Goal: Task Accomplishment & Management: Use online tool/utility

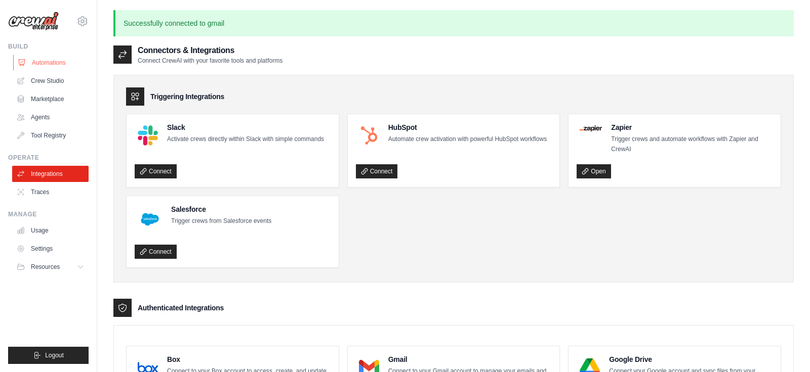
click at [55, 62] on link "Automations" at bounding box center [51, 63] width 76 height 16
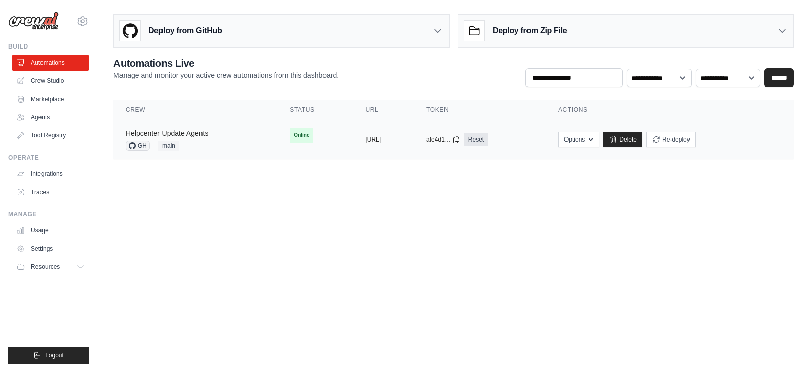
click at [186, 135] on link "Helpcenter Update Agents" at bounding box center [166, 134] width 82 height 8
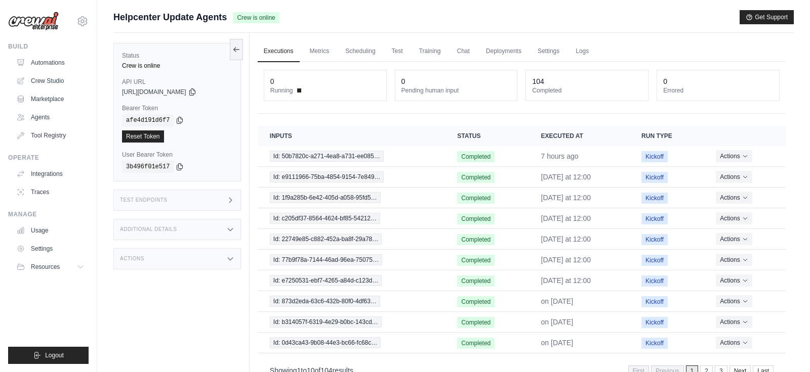
click at [229, 258] on icon at bounding box center [230, 259] width 8 height 8
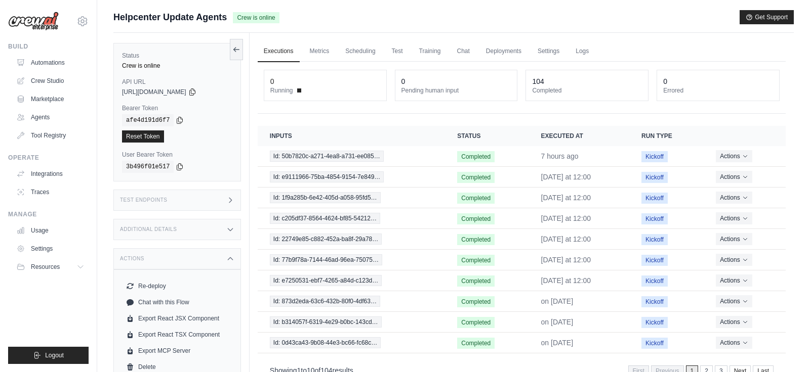
click at [229, 258] on icon at bounding box center [230, 259] width 8 height 8
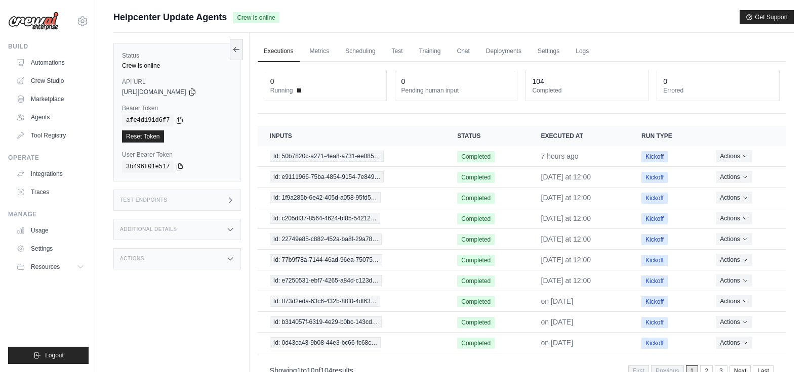
click at [230, 194] on div "Test Endpoints" at bounding box center [177, 200] width 128 height 21
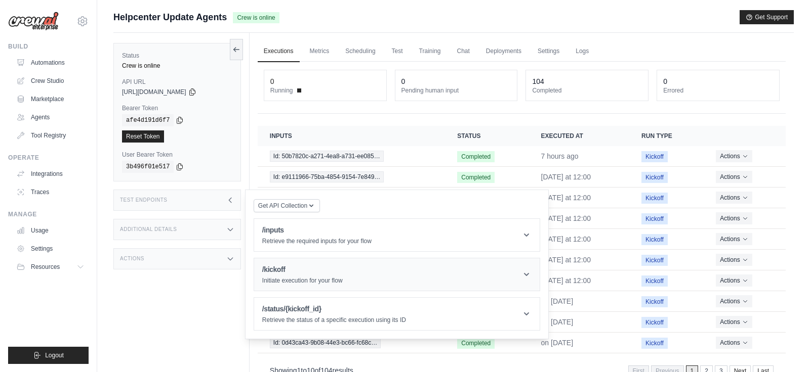
click at [304, 272] on h1 "/kickoff" at bounding box center [302, 270] width 80 height 10
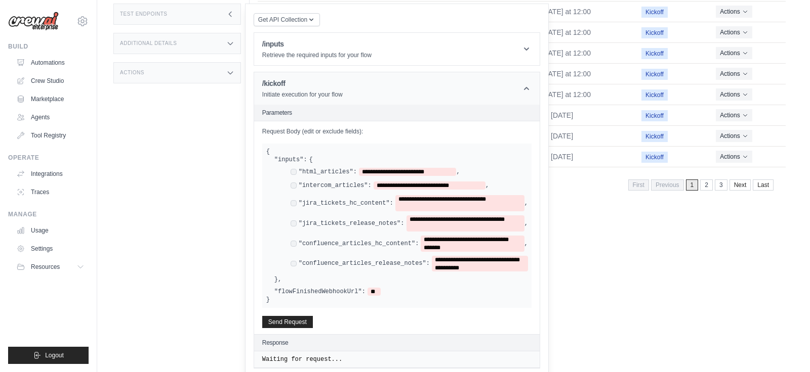
scroll to position [214, 0]
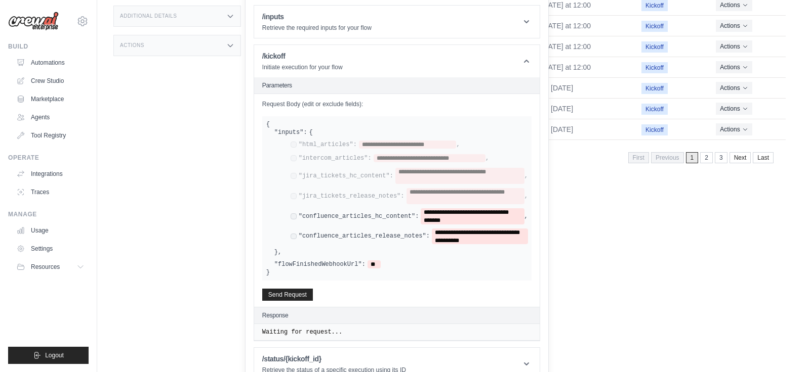
click at [294, 209] on div "**********" at bounding box center [408, 216] width 237 height 16
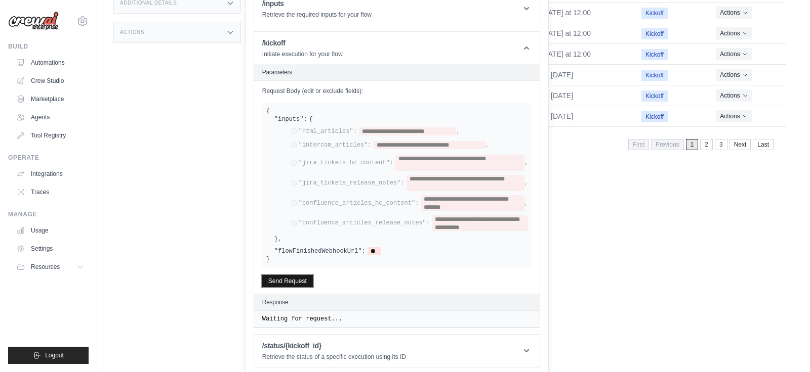
click at [292, 279] on button "Send Request" at bounding box center [287, 281] width 51 height 12
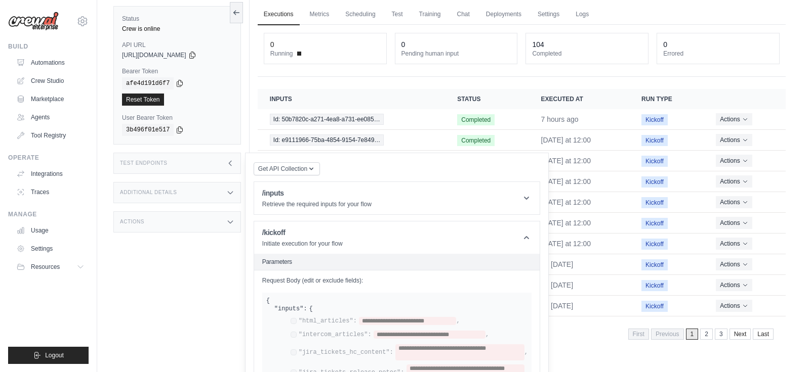
scroll to position [0, 0]
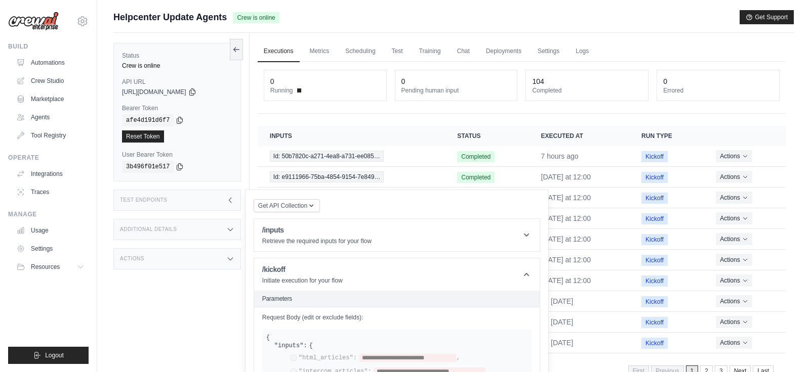
click at [213, 199] on div "Test Endpoints" at bounding box center [177, 200] width 128 height 21
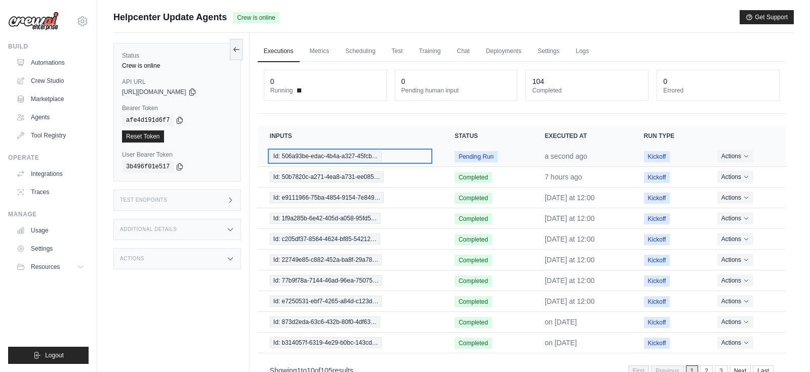
click at [370, 151] on span "Id: 506a93be-edac-4b4a-a327-45fcb…" at bounding box center [326, 156] width 112 height 11
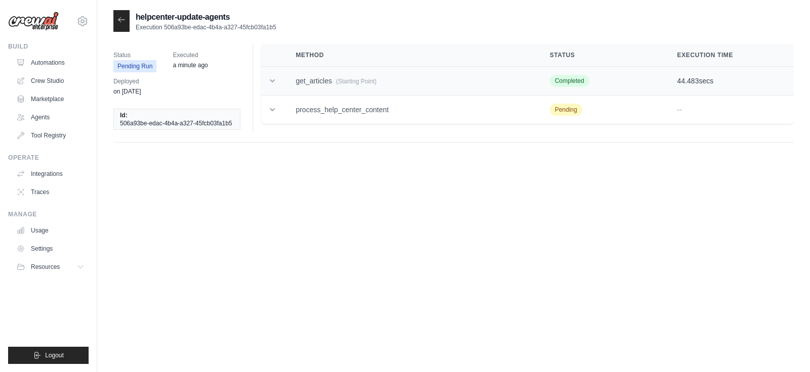
click at [281, 80] on td at bounding box center [272, 81] width 22 height 29
click at [265, 108] on td at bounding box center [272, 110] width 22 height 29
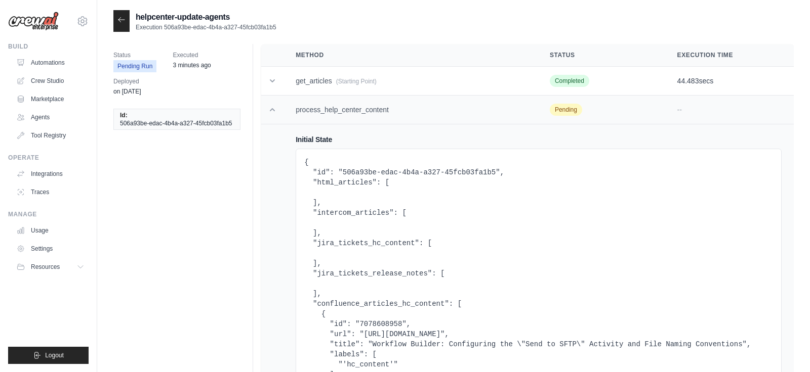
click at [265, 112] on td at bounding box center [272, 110] width 22 height 29
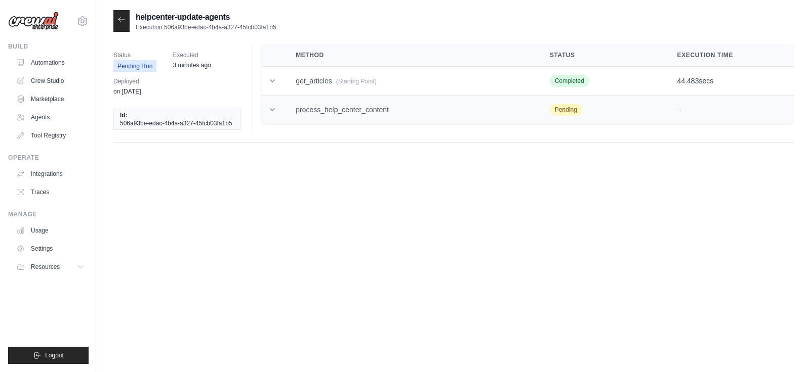
click at [265, 112] on td at bounding box center [272, 110] width 22 height 29
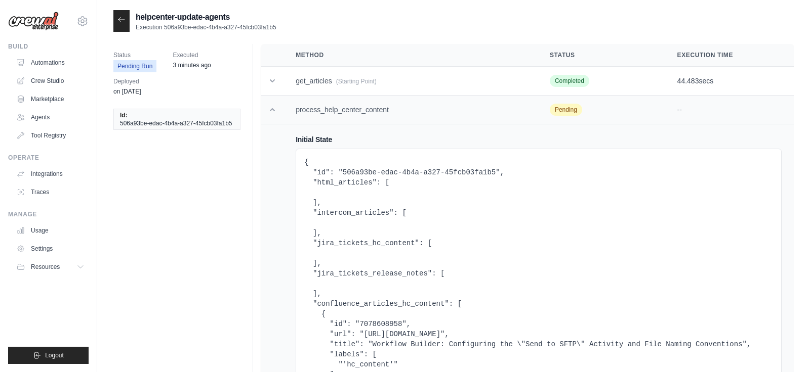
click at [265, 112] on td at bounding box center [272, 110] width 22 height 29
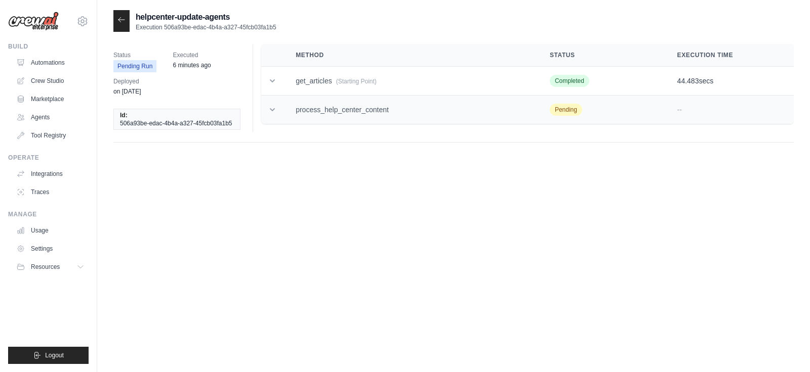
click at [278, 114] on td at bounding box center [272, 110] width 22 height 29
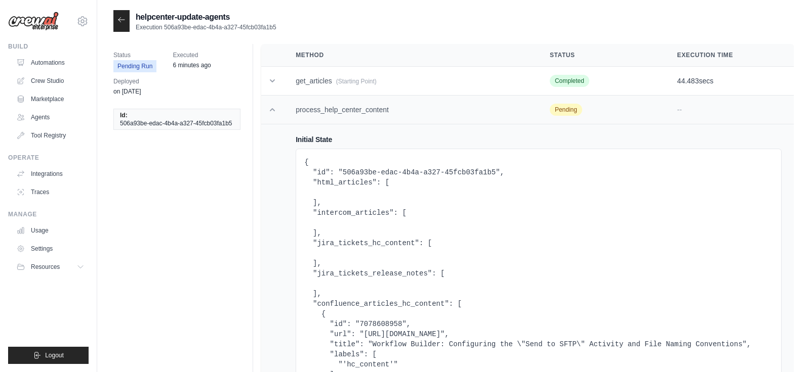
click at [278, 114] on td at bounding box center [272, 110] width 22 height 29
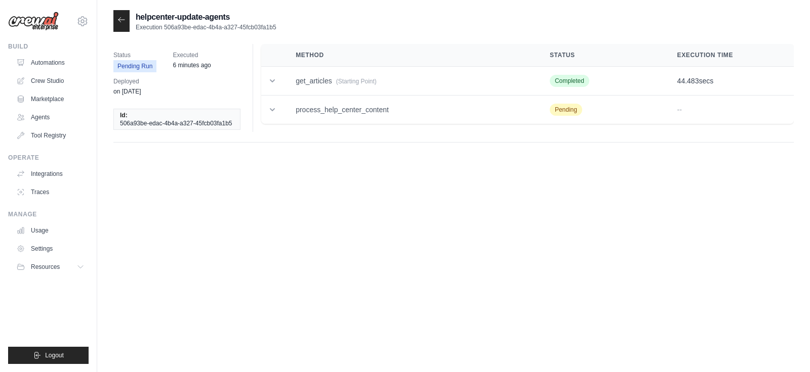
click at [122, 19] on icon at bounding box center [121, 20] width 8 height 8
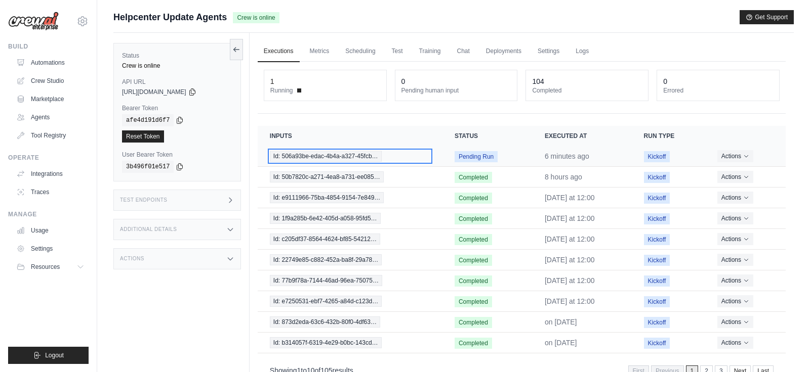
click at [313, 158] on span "Id: 506a93be-edac-4b4a-a327-45fcb…" at bounding box center [326, 156] width 112 height 11
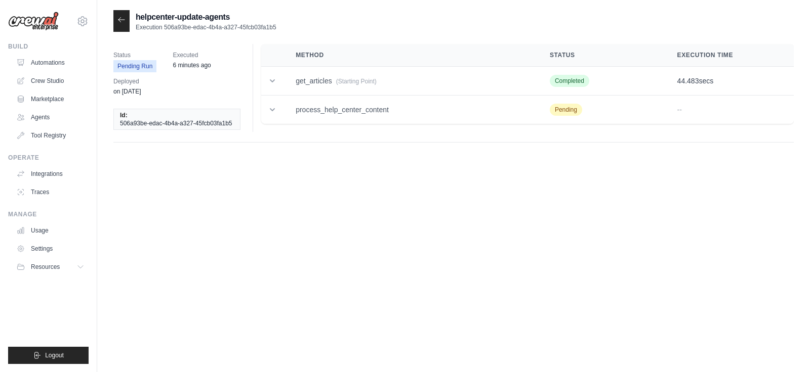
click at [123, 14] on div at bounding box center [121, 21] width 16 height 22
click at [123, 18] on icon at bounding box center [121, 20] width 8 height 8
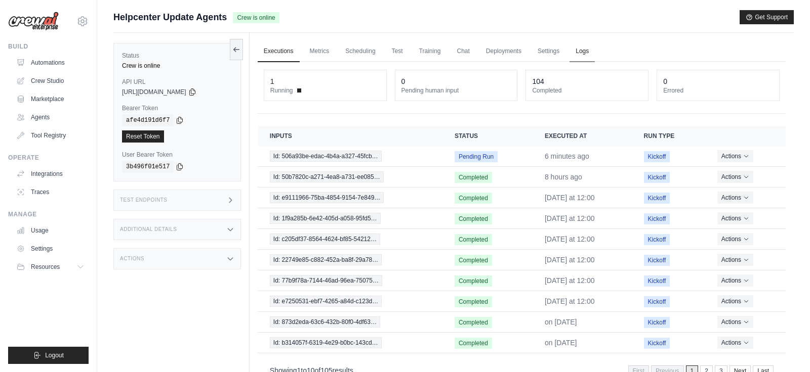
click at [582, 55] on link "Logs" at bounding box center [581, 51] width 25 height 21
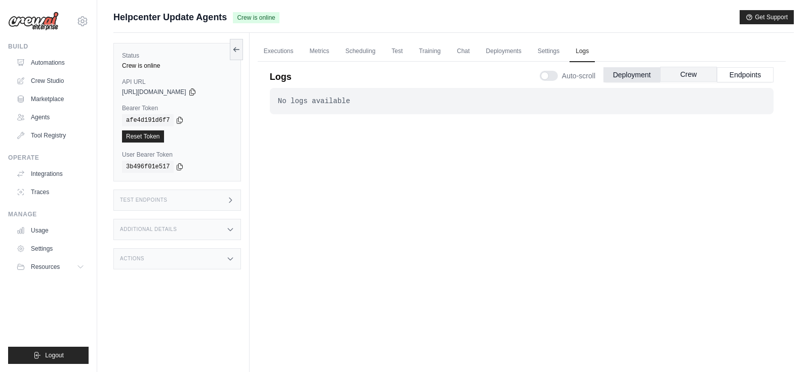
click at [691, 69] on button "Crew" at bounding box center [688, 74] width 57 height 15
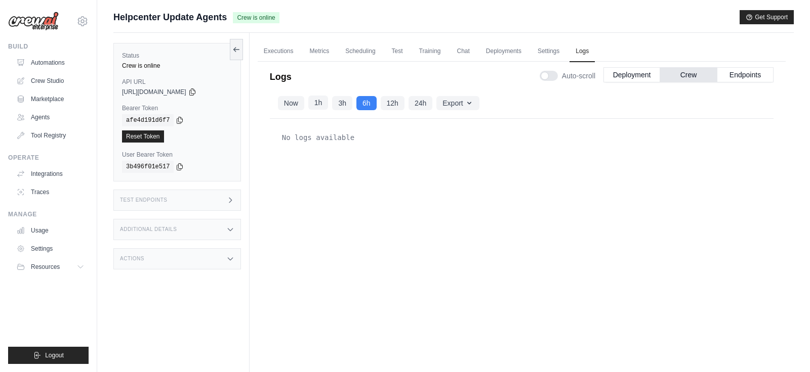
click at [317, 96] on button "1h" at bounding box center [318, 103] width 20 height 14
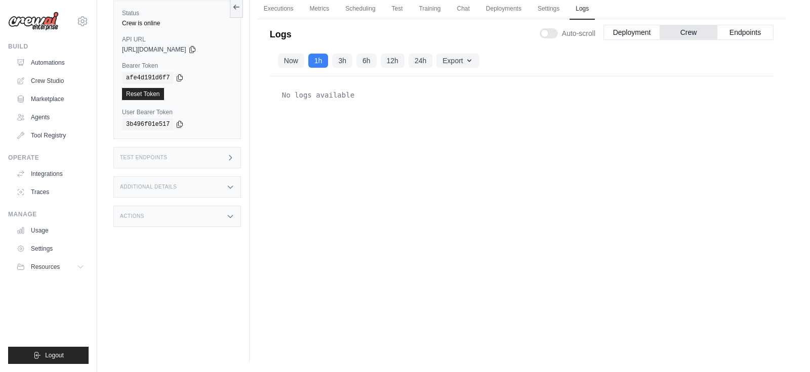
click at [374, 197] on div "No logs available" at bounding box center [521, 196] width 503 height 241
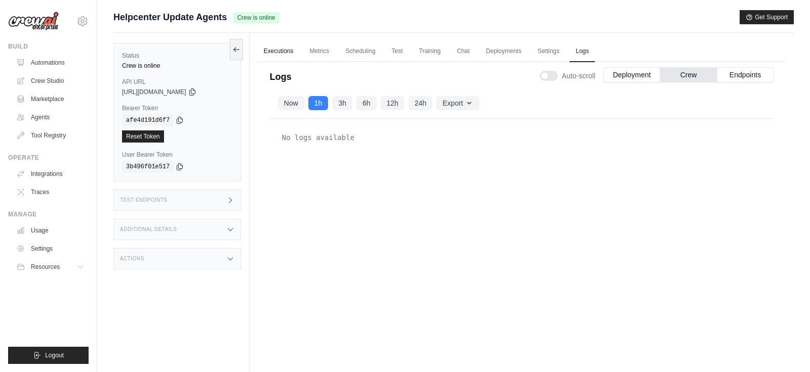
click at [282, 47] on link "Executions" at bounding box center [279, 51] width 42 height 21
